Goal: Information Seeking & Learning: Check status

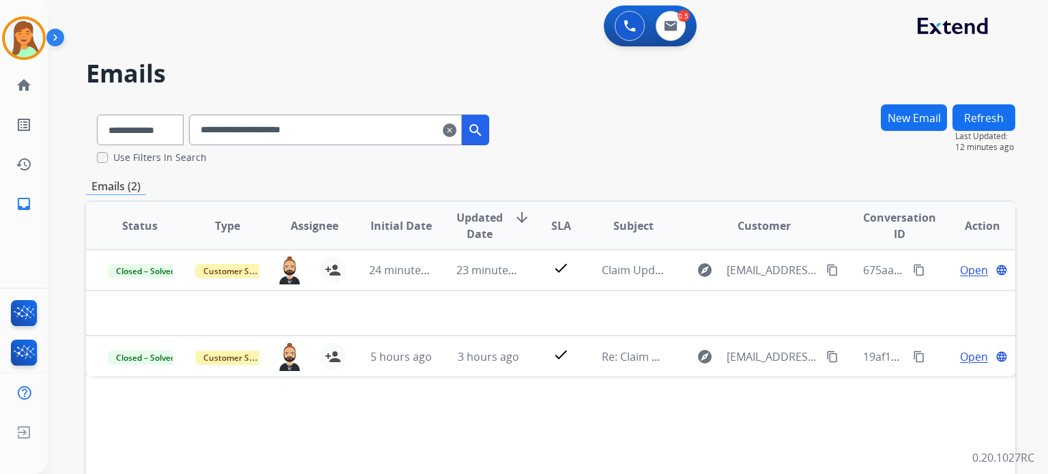
click at [456, 136] on mat-icon "clear" at bounding box center [450, 130] width 14 height 16
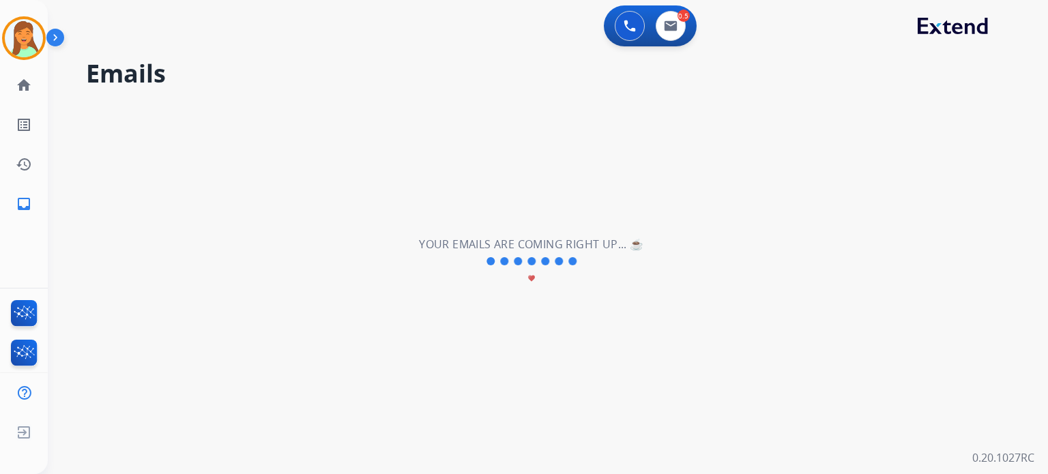
select select "**********"
